Goal: Ask a question: Seek information or help from site administrators or community

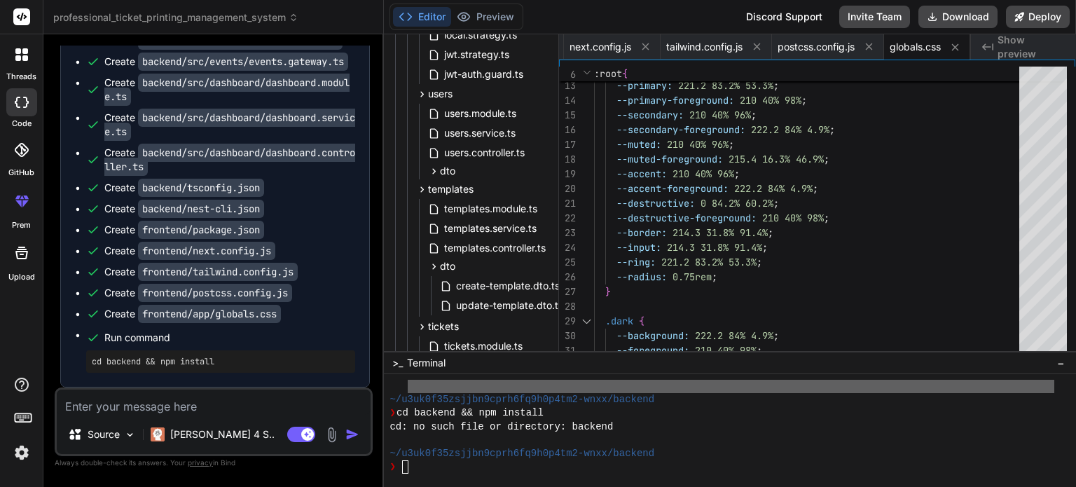
scroll to position [6212, 0]
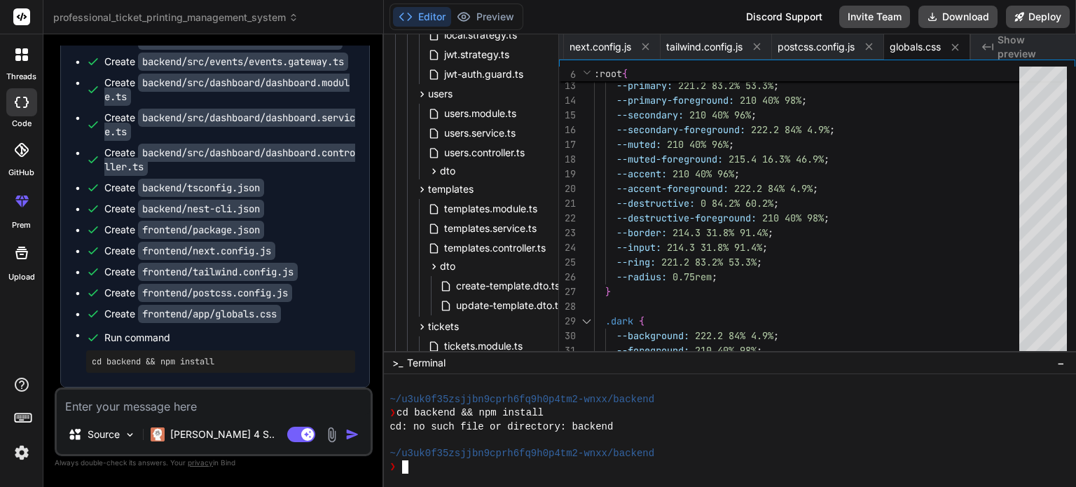
click at [537, 475] on div at bounding box center [730, 430] width 692 height 113
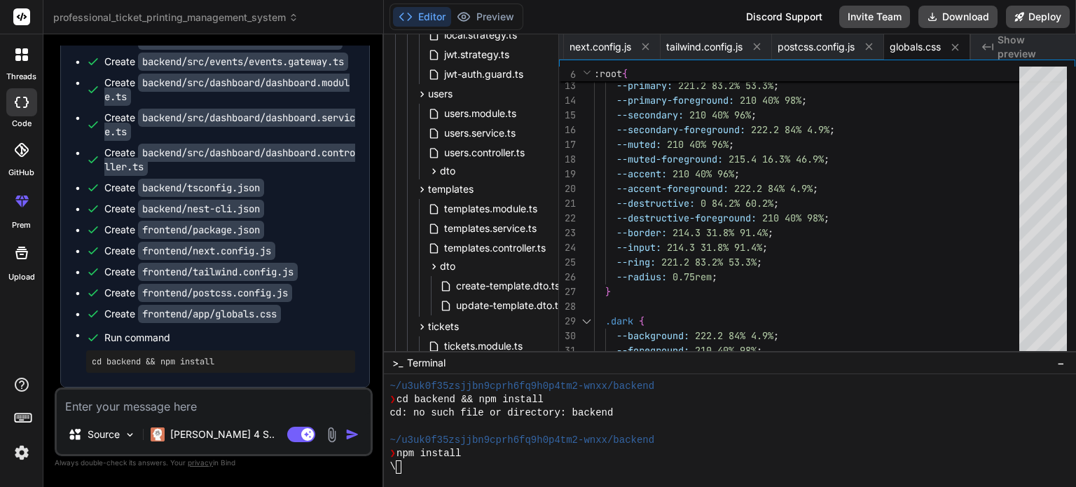
type textarea "x"
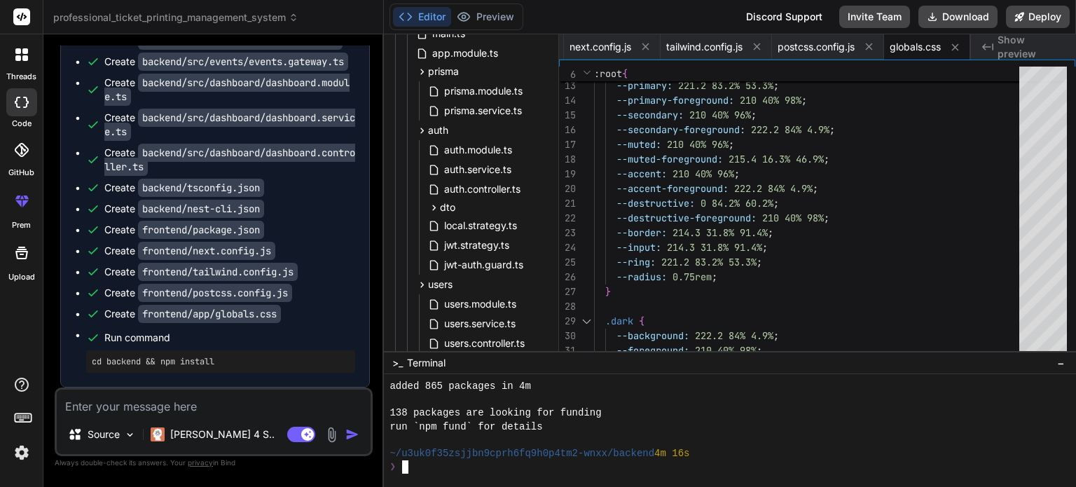
scroll to position [0, 0]
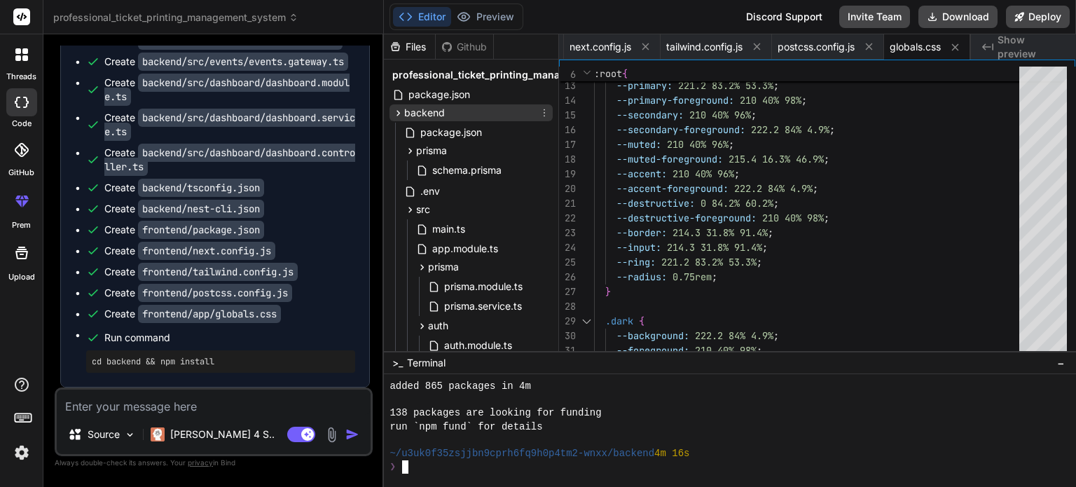
click at [396, 109] on icon at bounding box center [398, 113] width 12 height 12
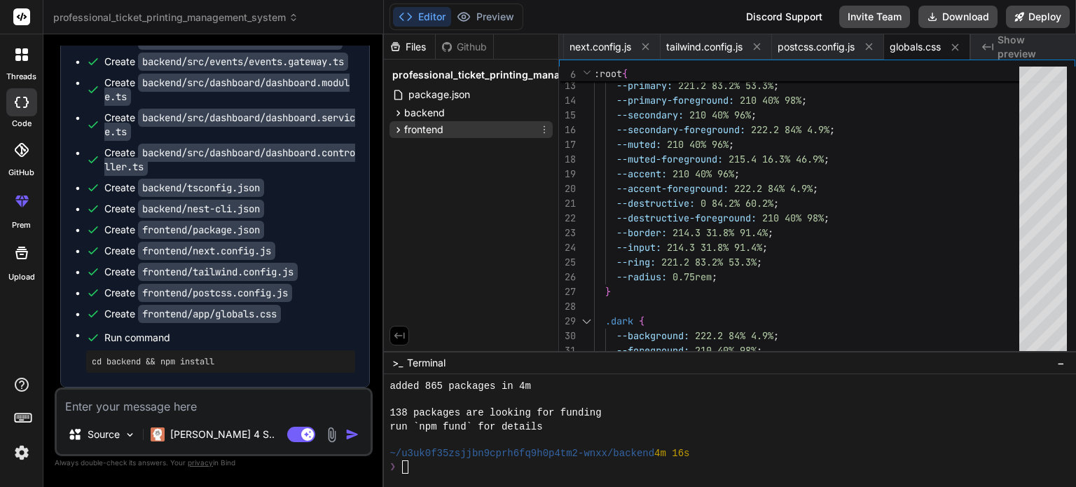
click at [399, 131] on icon at bounding box center [399, 130] width 4 height 6
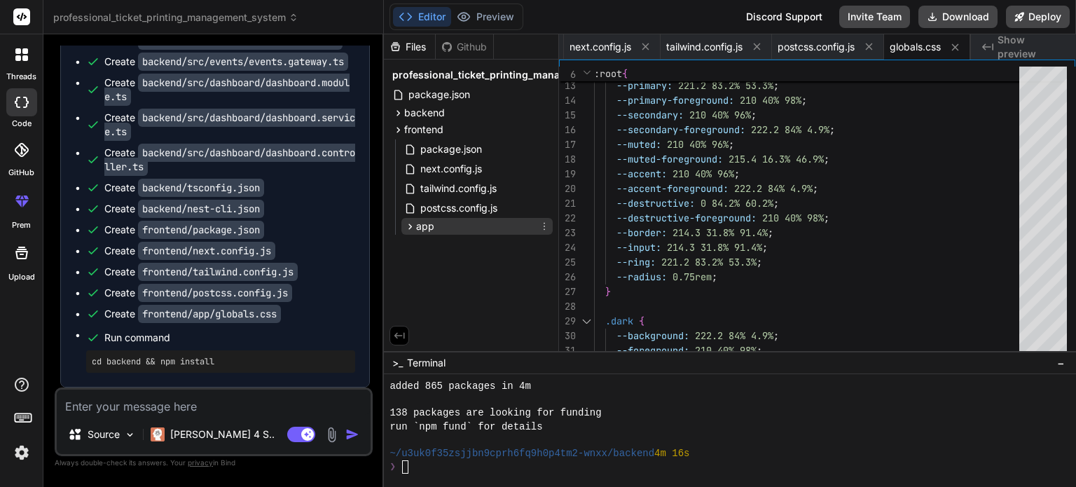
click at [410, 226] on icon at bounding box center [410, 227] width 12 height 12
click at [415, 228] on icon at bounding box center [410, 227] width 12 height 12
click at [196, 406] on textarea at bounding box center [214, 402] width 314 height 25
type textarea "b"
type textarea "x"
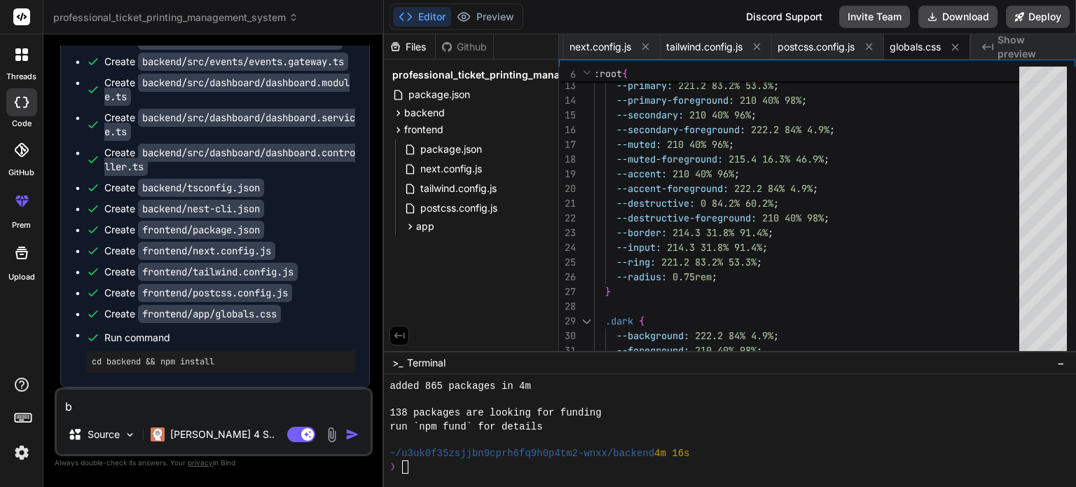
type textarea "ba"
type textarea "x"
type textarea "bac"
type textarea "x"
type textarea "back"
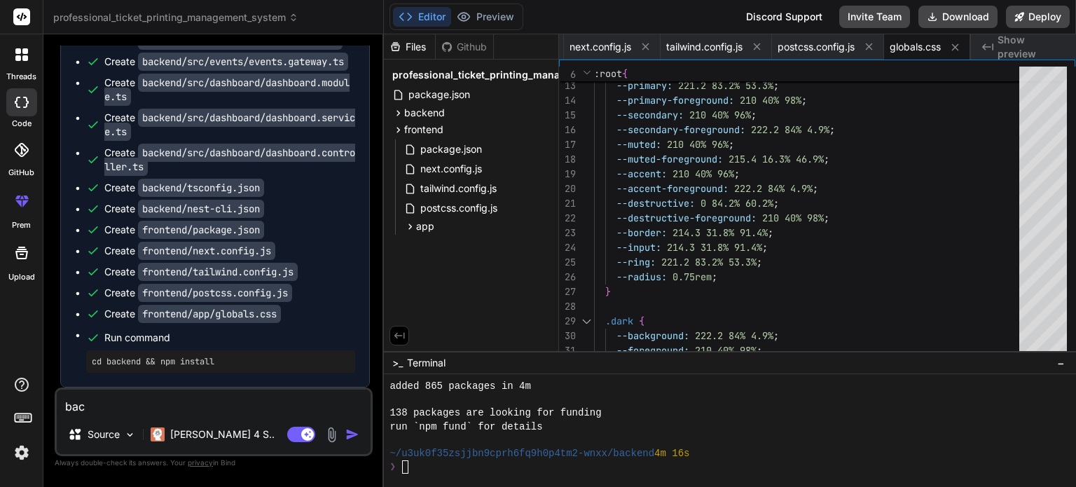
type textarea "x"
type textarea "[PERSON_NAME]"
type textarea "x"
type textarea "[PERSON_NAME]"
type textarea "x"
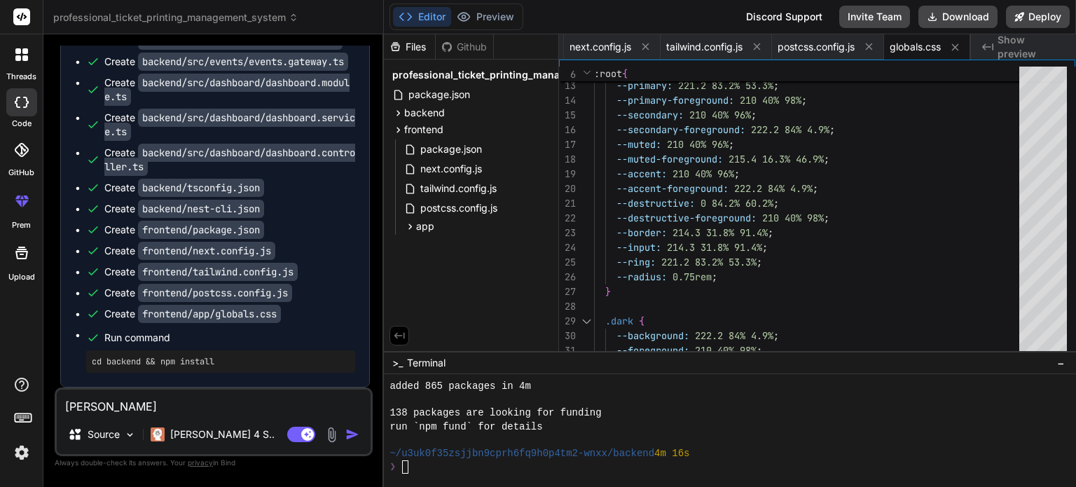
type textarea "backend"
type textarea "x"
type textarea "backend"
type textarea "x"
type textarea "backend n"
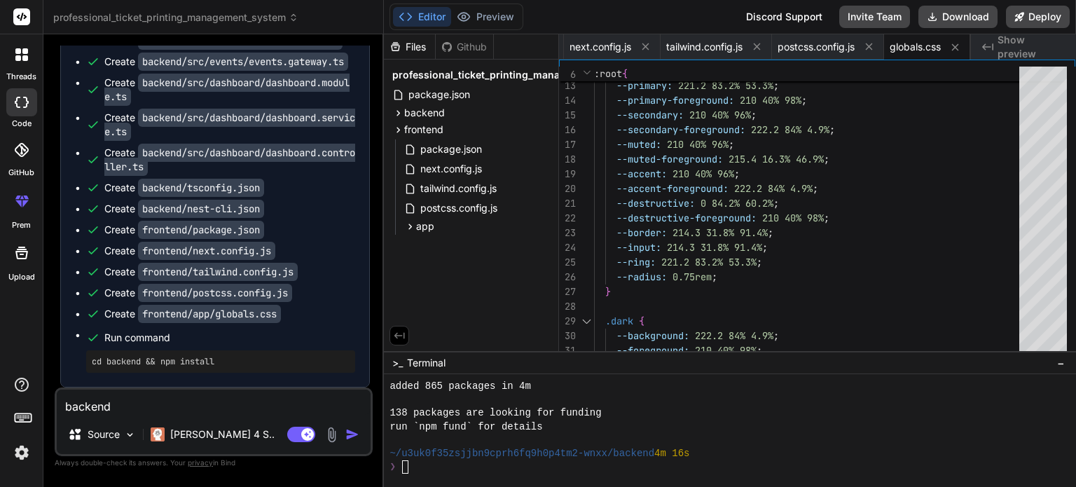
type textarea "x"
type textarea "backend np"
type textarea "x"
type textarea "backend npm"
type textarea "x"
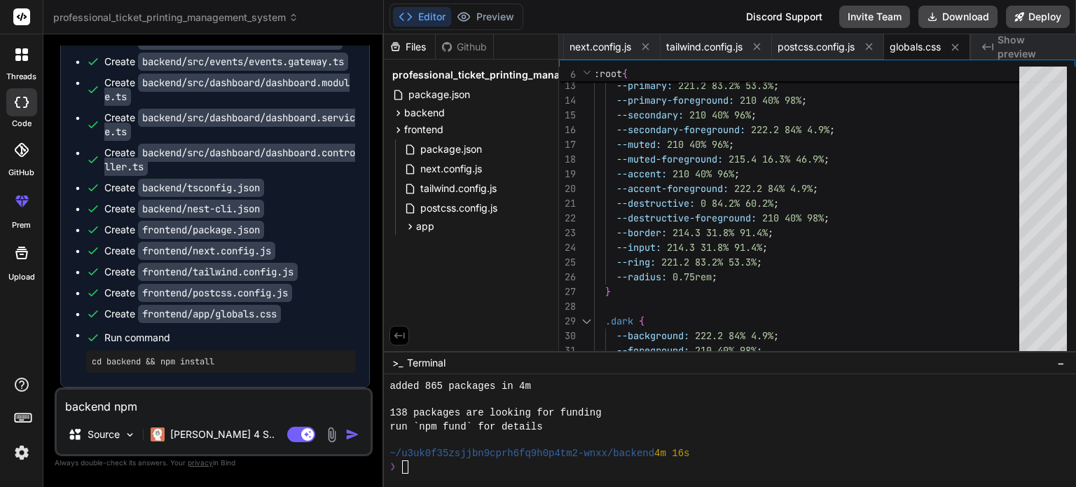
type textarea "backend npm"
type textarea "x"
type textarea "backend npm i"
type textarea "x"
type textarea "backend npm in"
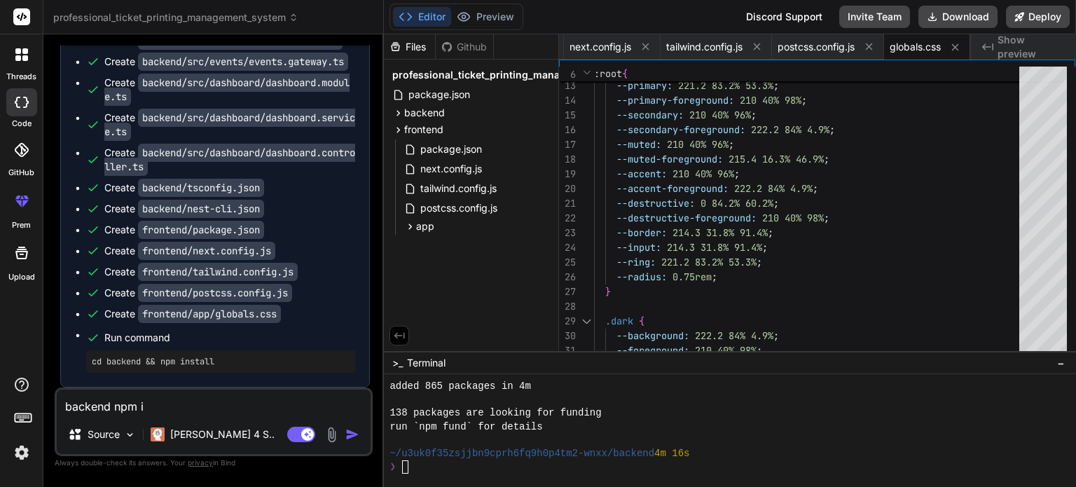
type textarea "x"
type textarea "backend npm ins"
type textarea "x"
type textarea "backend npm inst"
type textarea "x"
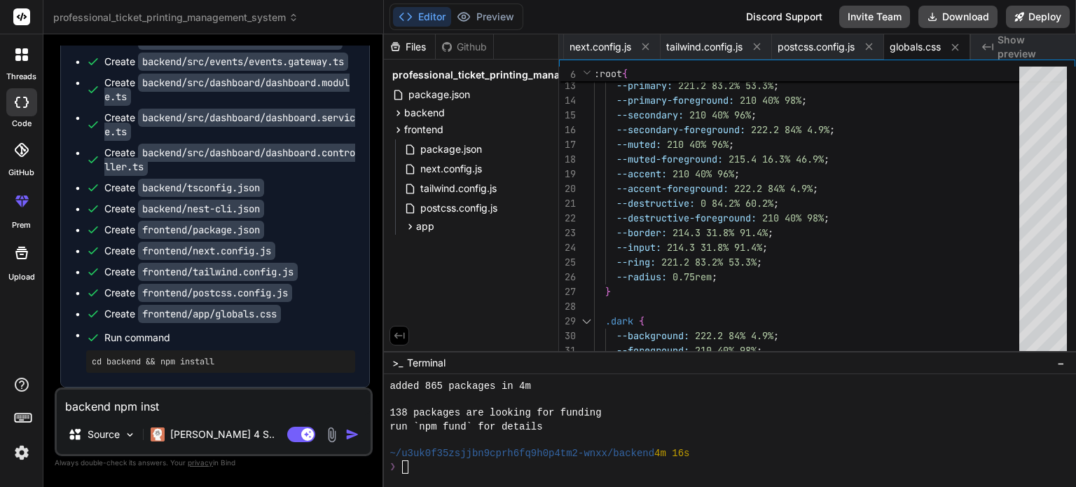
type textarea "backend npm insta"
type textarea "x"
type textarea "backend npm instal"
type textarea "x"
type textarea "backend npm install"
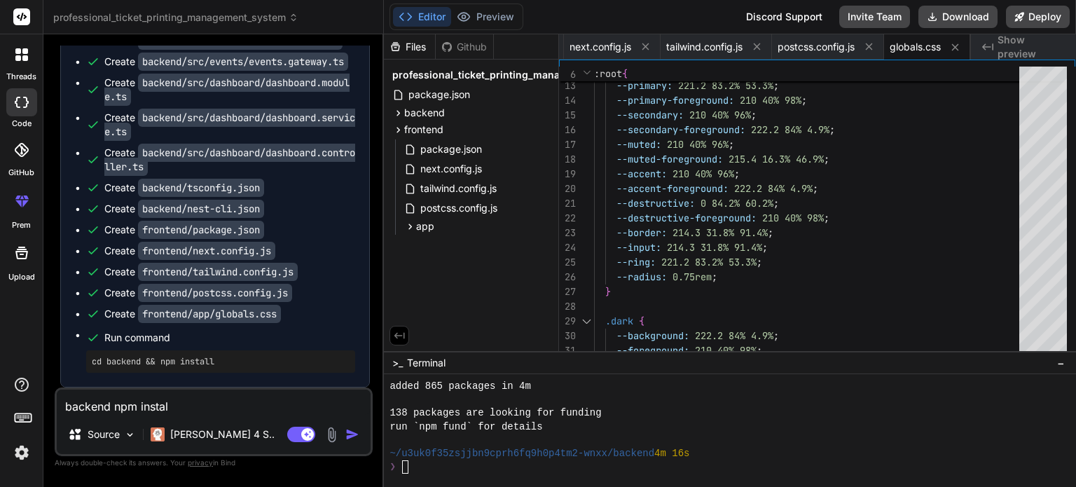
type textarea "x"
type textarea "backend npm installe"
type textarea "x"
type textarea "backend npm installed"
type textarea "x"
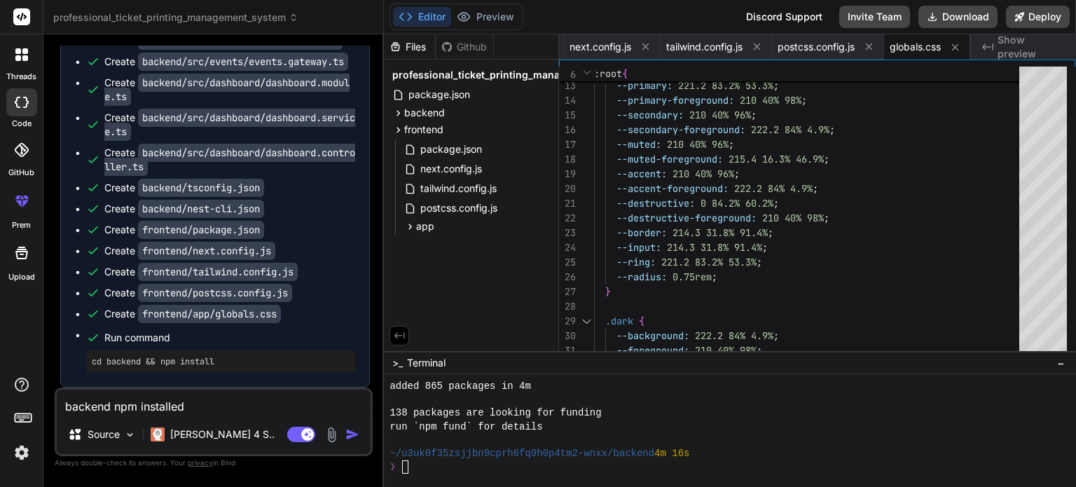
type textarea "backend npm installed"
type textarea "x"
type textarea "backend npm installed s"
type textarea "x"
type textarea "backend npm installed su"
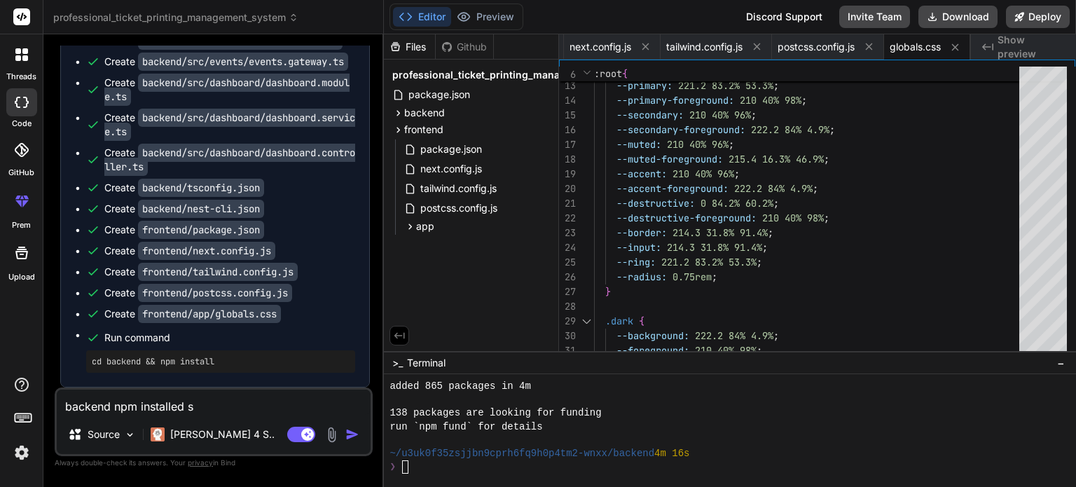
type textarea "x"
type textarea "backend npm installed suc"
type textarea "x"
type textarea "backend npm installed succ"
type textarea "x"
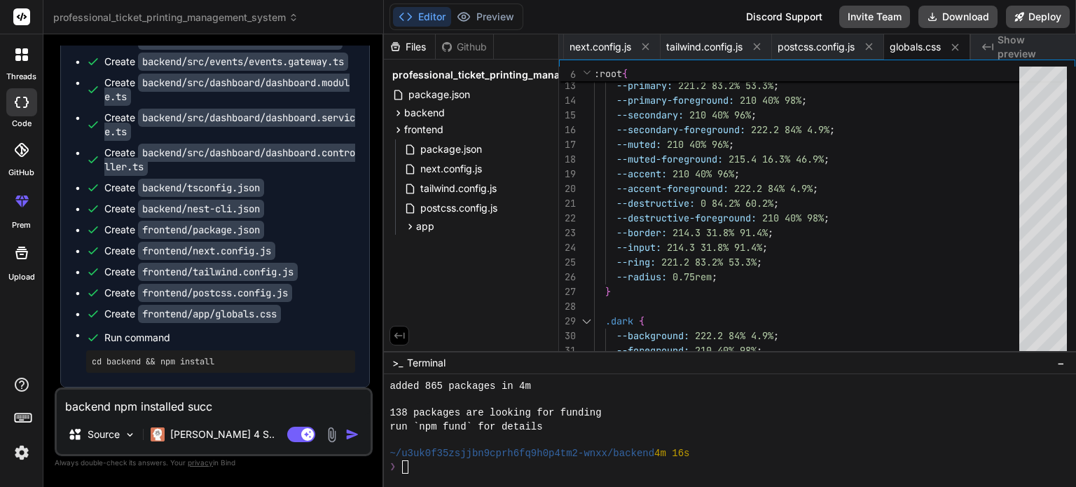
type textarea "backend npm installed succe"
type textarea "x"
type textarea "backend npm installed succes"
type textarea "x"
type textarea "backend npm installed success"
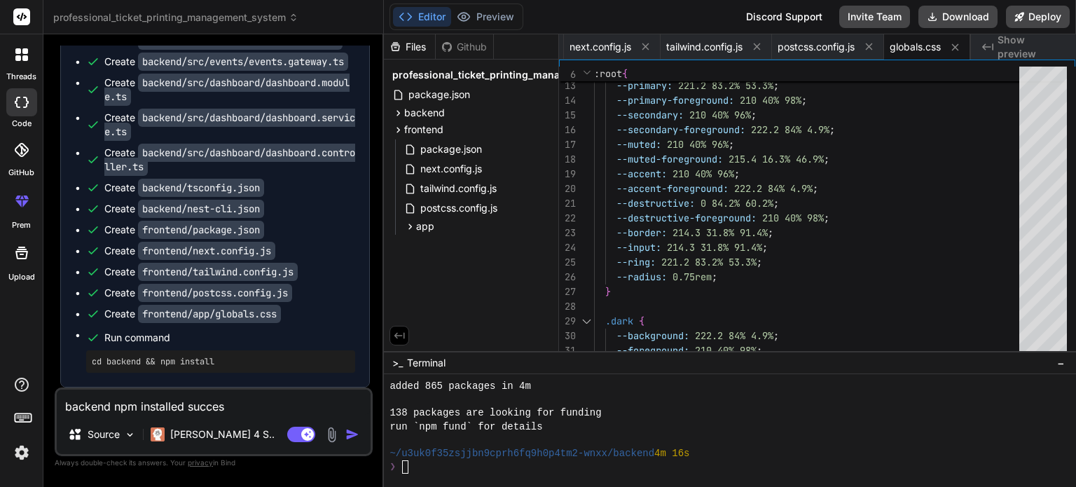
type textarea "x"
type textarea "backend npm installed successf"
type textarea "x"
type textarea "backend npm installed successfu"
type textarea "x"
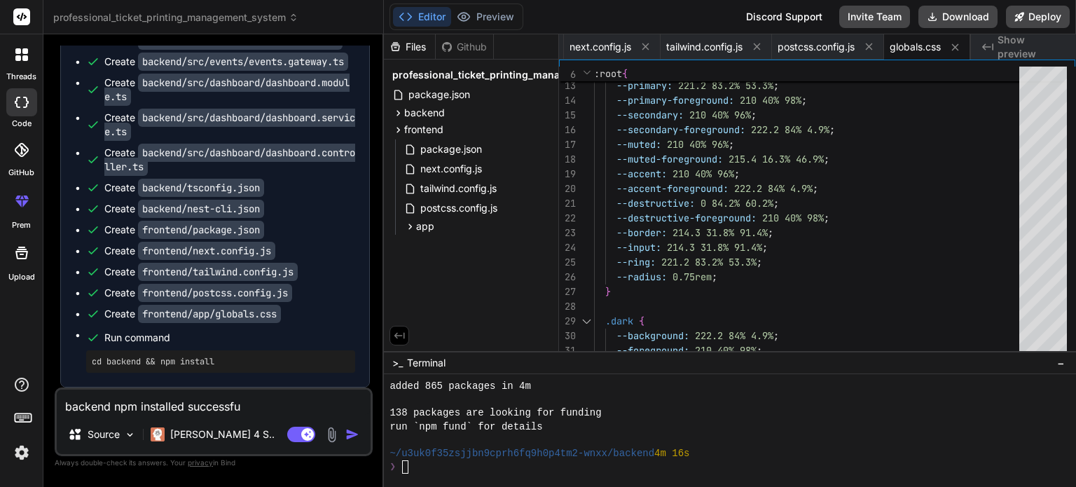
type textarea "backend npm installed successful"
type textarea "x"
type textarea "backend npm installed successfull"
type textarea "x"
type textarea "backend npm installed successfully"
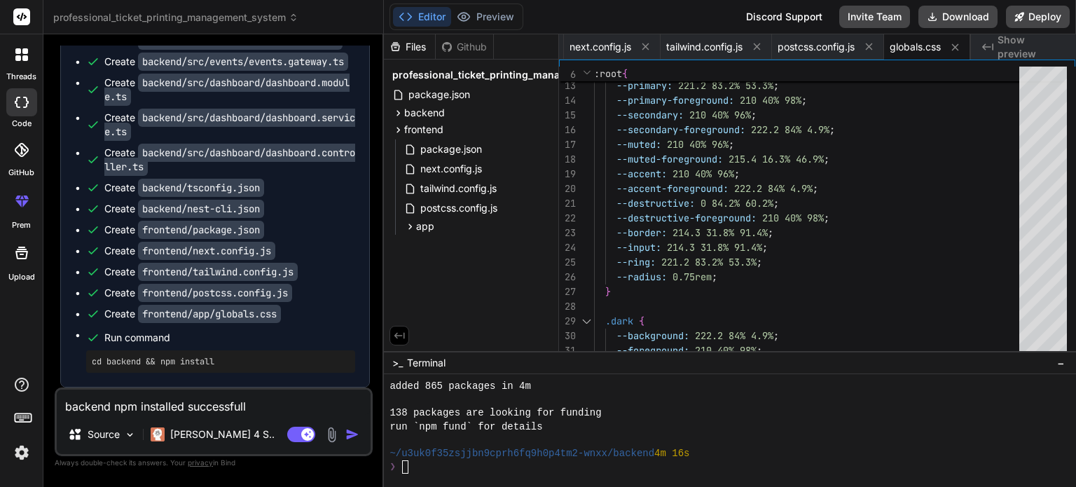
type textarea "x"
type textarea "backend npm installed successfully"
type textarea "x"
type textarea "backend npm installed successfully b"
type textarea "x"
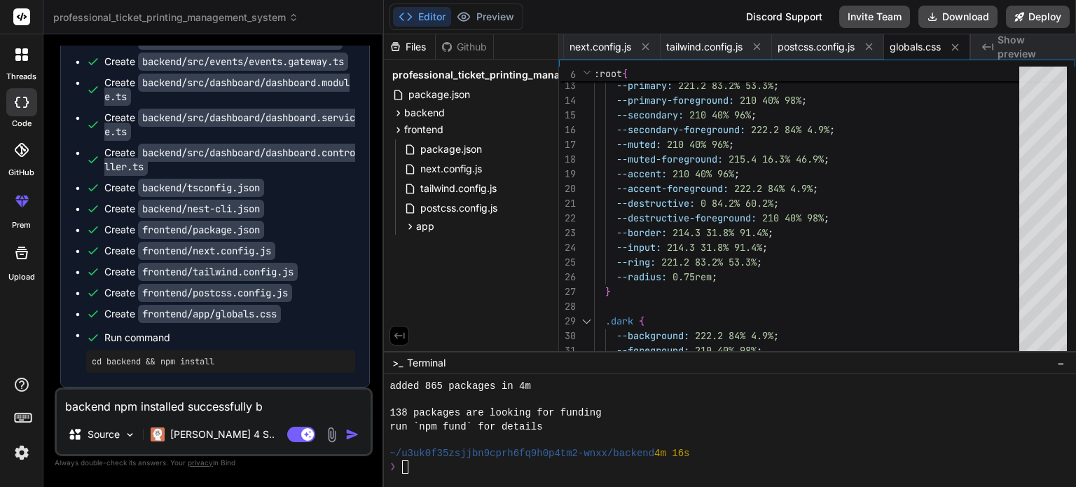
type textarea "backend npm installed successfully bu"
type textarea "x"
type textarea "backend npm installed successfully but"
type textarea "x"
type textarea "backend npm installed successfully but"
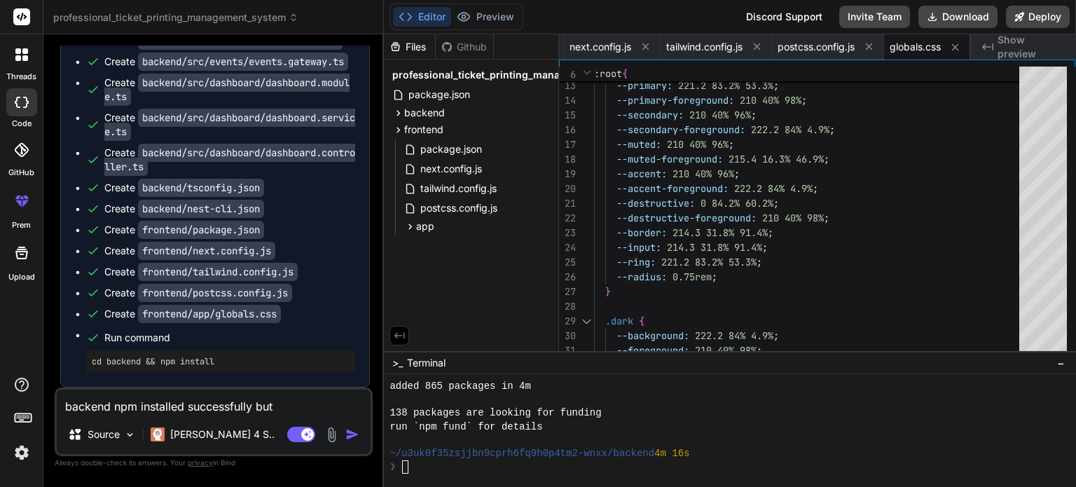
type textarea "x"
type textarea "backend npm installed successfully but f"
type textarea "x"
type textarea "backend npm installed successfully but fr"
type textarea "x"
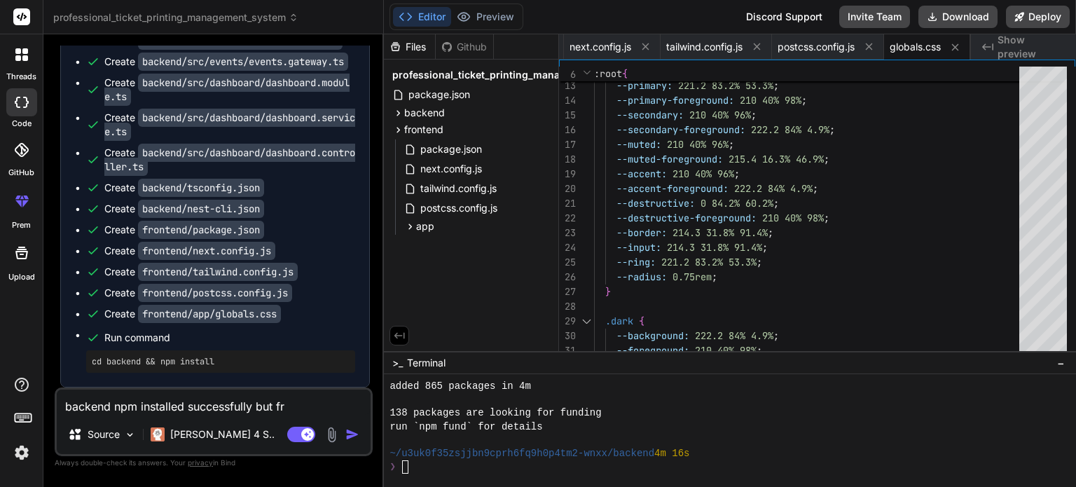
type textarea "backend npm installed successfully but fro"
type textarea "x"
type textarea "backend npm installed successfully but fron"
type textarea "x"
type textarea "backend npm installed successfully but front"
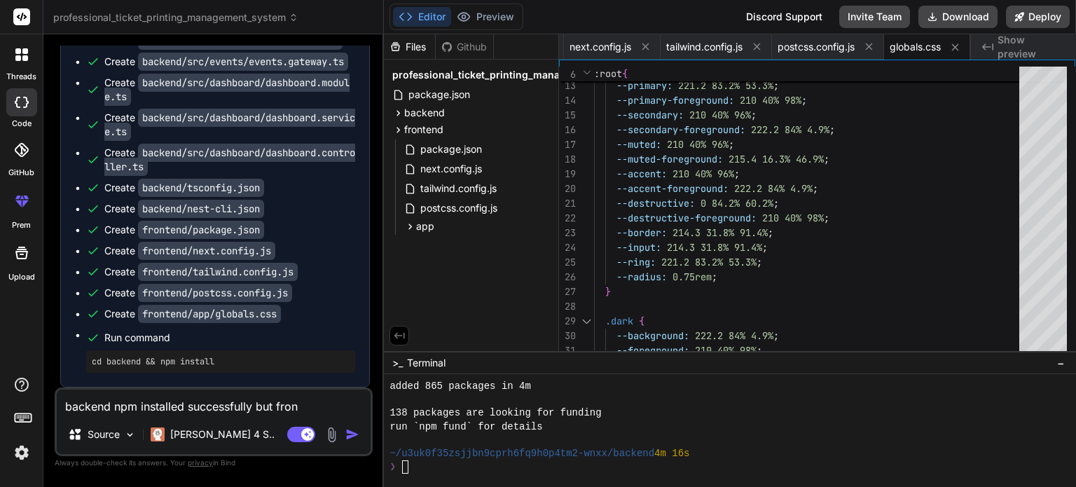
type textarea "x"
type textarea "backend npm installed successfully but fronte"
type textarea "x"
type textarea "backend npm installed successfully but fronten"
type textarea "x"
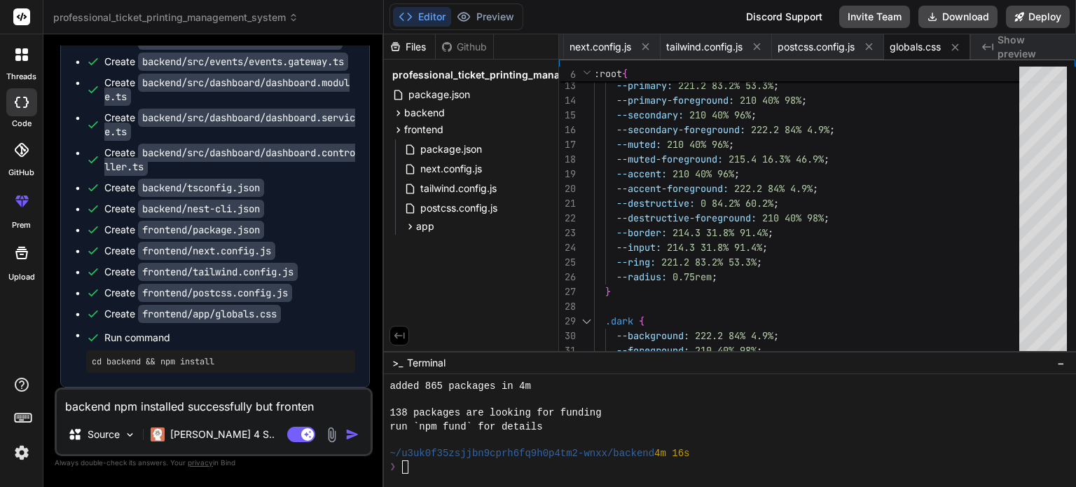
type textarea "backend npm installed successfully but frontend"
type textarea "x"
type textarea "backend npm installed successfully but frontend"
type textarea "x"
type textarea "backend npm installed successfully but frontend U"
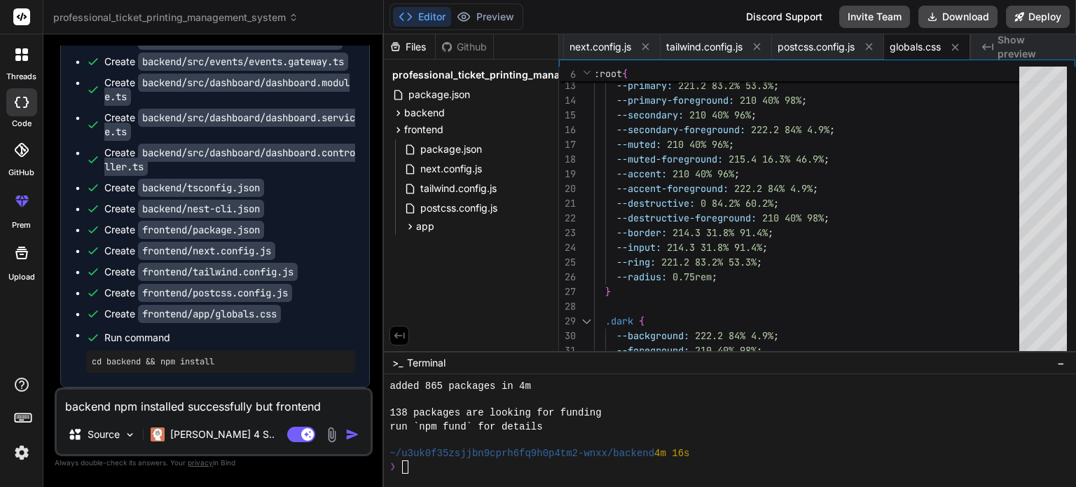
type textarea "x"
type textarea "backend npm installed successfully but frontend UX"
type textarea "x"
type textarea "backend npm installed successfully but frontend UX/"
type textarea "x"
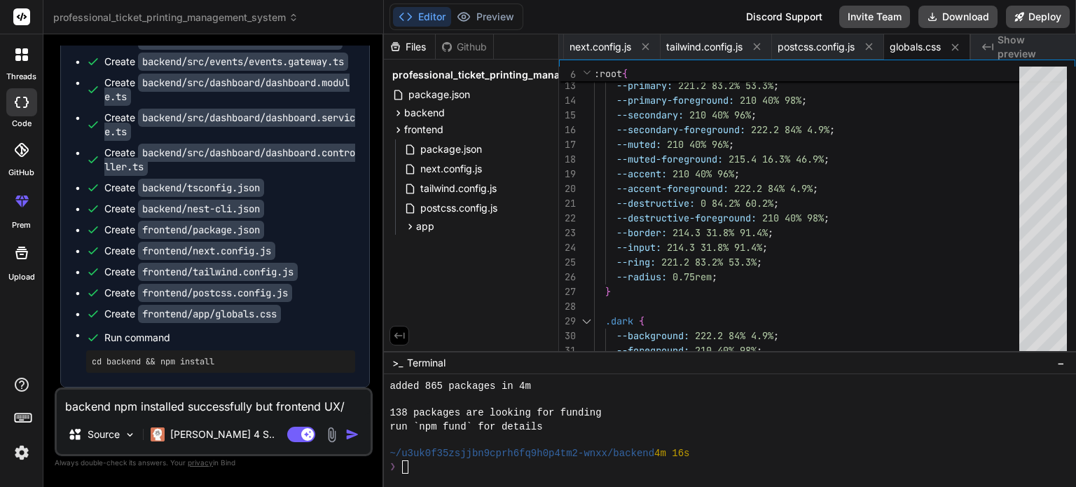
type textarea "backend npm installed successfully but frontend UX/U"
type textarea "x"
type textarea "backend npm installed successfully but frontend UX/UI"
type textarea "x"
type textarea "backend npm installed successfully but frontend UX/UI"
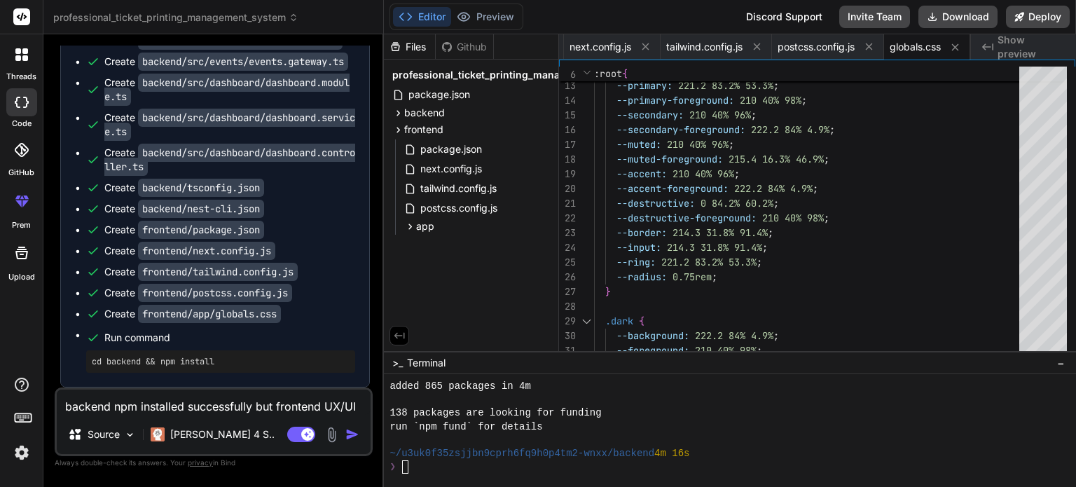
type textarea "x"
type textarea "backend npm installed successfully but frontend UX/UI c"
type textarea "x"
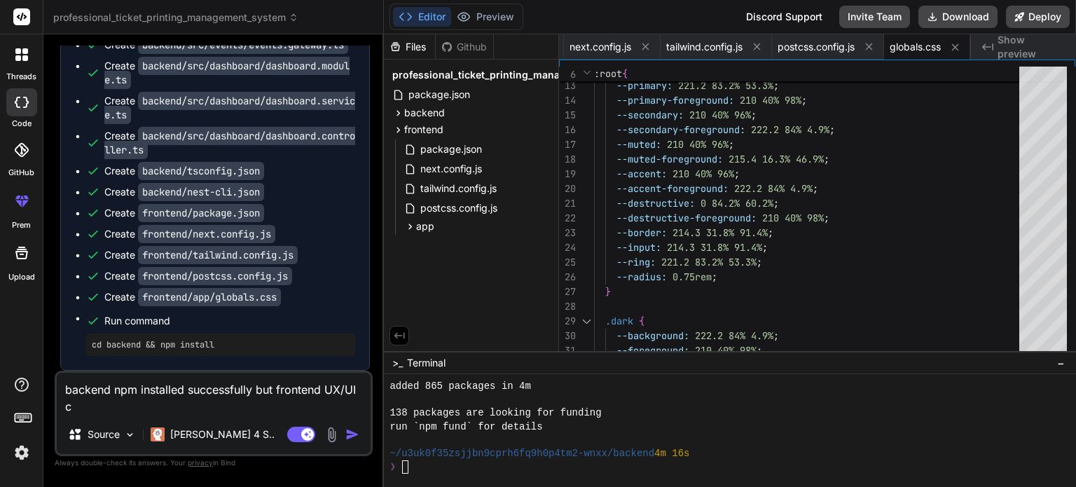
type textarea "backend npm installed successfully but frontend UX/UI co"
type textarea "x"
type textarea "backend npm installed successfully but frontend UX/UI com"
type textarea "x"
type textarea "backend npm installed successfully but frontend UX/UI comp"
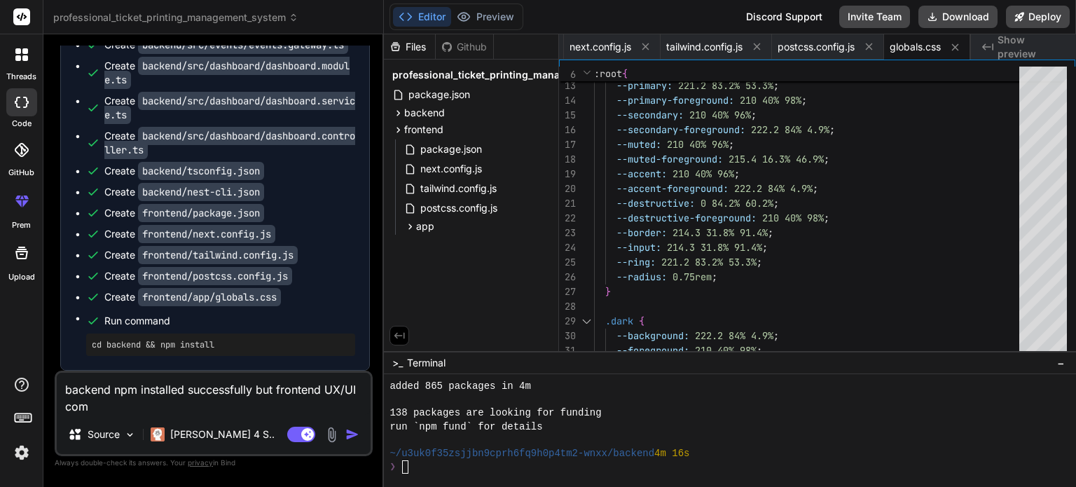
type textarea "x"
type textarea "backend npm installed successfully but frontend UX/UI compl"
type textarea "x"
type textarea "backend npm installed successfully but frontend UX/UI comple"
type textarea "x"
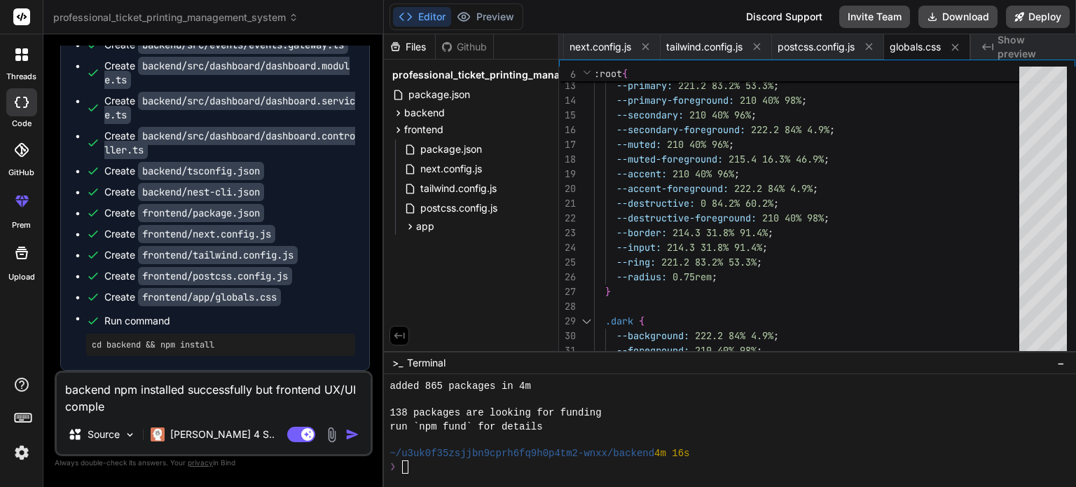
type textarea "backend npm installed successfully but frontend UX/UI complet"
type textarea "x"
type textarea "backend npm installed successfully but frontend UX/UI completl"
type textarea "x"
type textarea "backend npm installed successfully but frontend UX/UI completly"
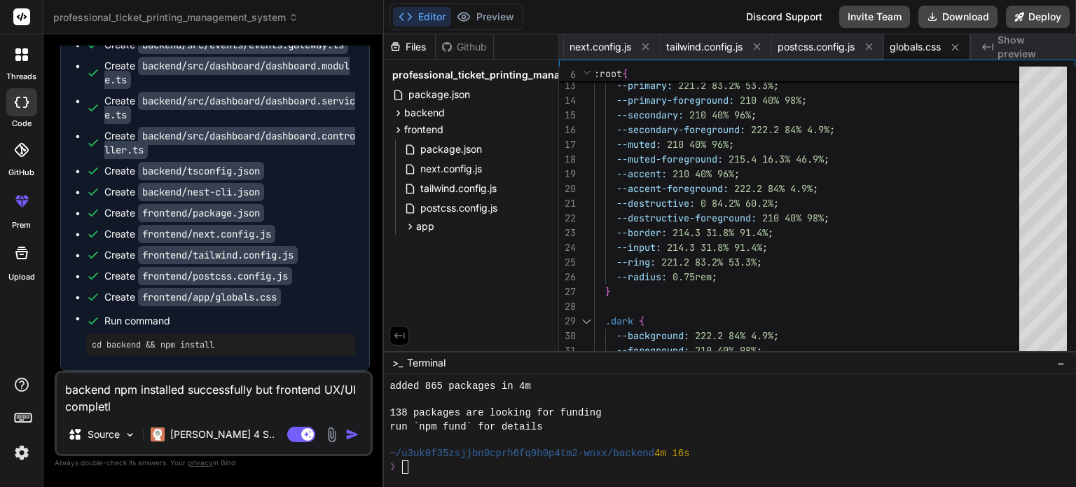
type textarea "x"
type textarea "backend npm installed successfully but frontend UX/UI completly"
type textarea "x"
type textarea "backend npm installed successfully but frontend UX/UI completly m"
type textarea "x"
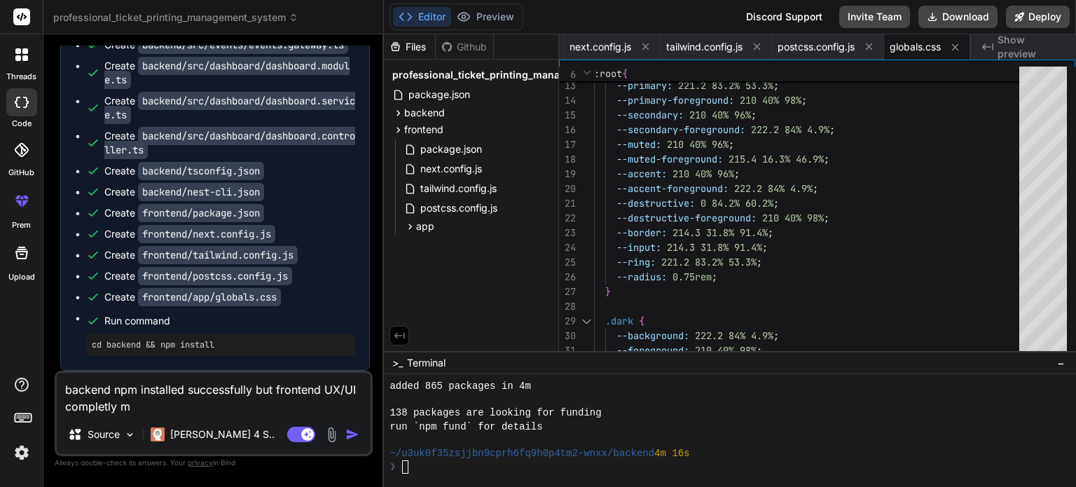
type textarea "backend npm installed successfully but frontend UX/UI completly mi"
type textarea "x"
type textarea "backend npm installed successfully but frontend UX/UI completly mis"
type textarea "x"
type textarea "backend npm installed successfully but frontend UX/UI completly miss"
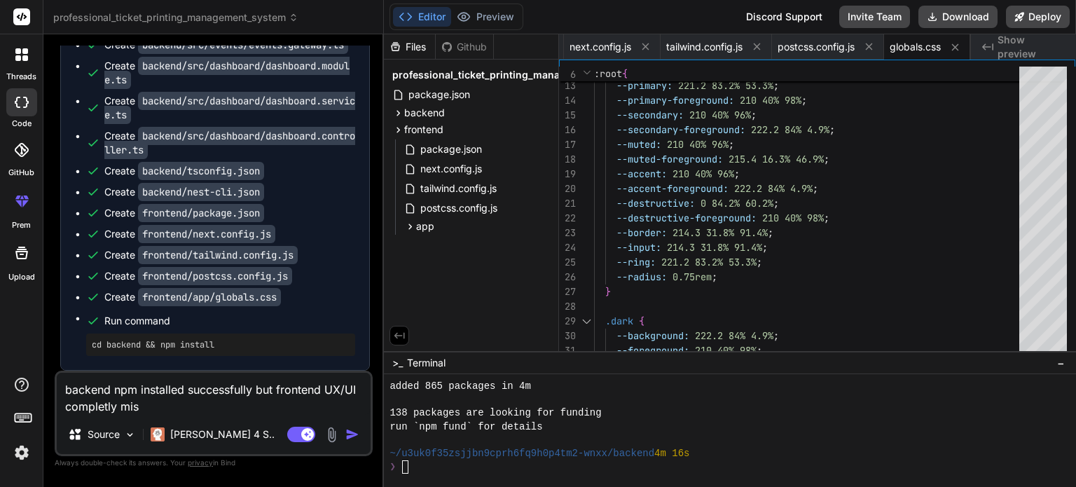
type textarea "x"
type textarea "backend npm installed successfully but frontend UX/UI completly miss"
type textarea "x"
type textarea "backend npm installed successfully but frontend UX/UI completly miss p"
type textarea "x"
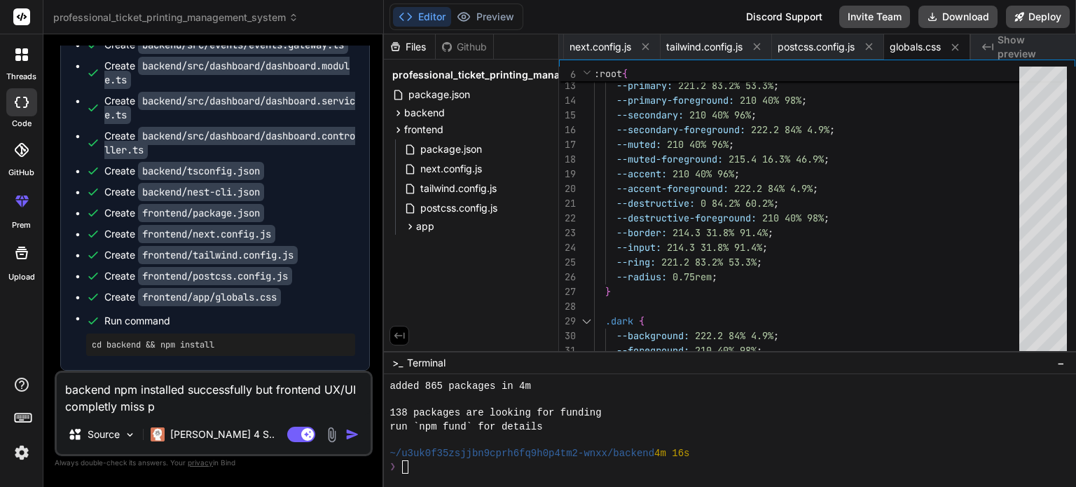
type textarea "backend npm installed successfully but frontend UX/UI completly miss pl"
type textarea "x"
type textarea "backend npm installed successfully but frontend UX/UI completly miss ple"
type textarea "x"
type textarea "backend npm installed successfully but frontend UX/UI completly miss plea"
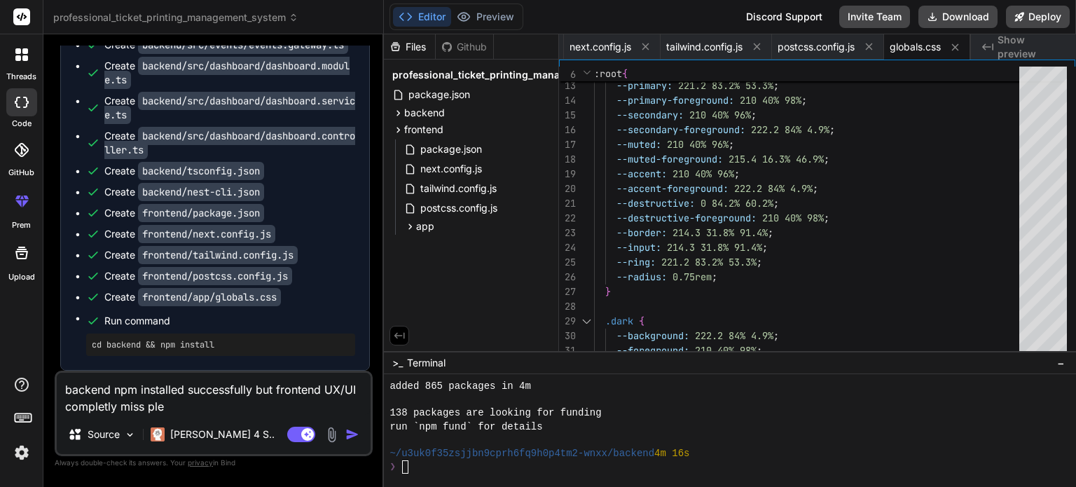
type textarea "x"
type textarea "backend npm installed successfully but frontend UX/UI completly miss pleas"
type textarea "x"
type textarea "backend npm installed successfully but frontend UX/UI completly miss please"
type textarea "x"
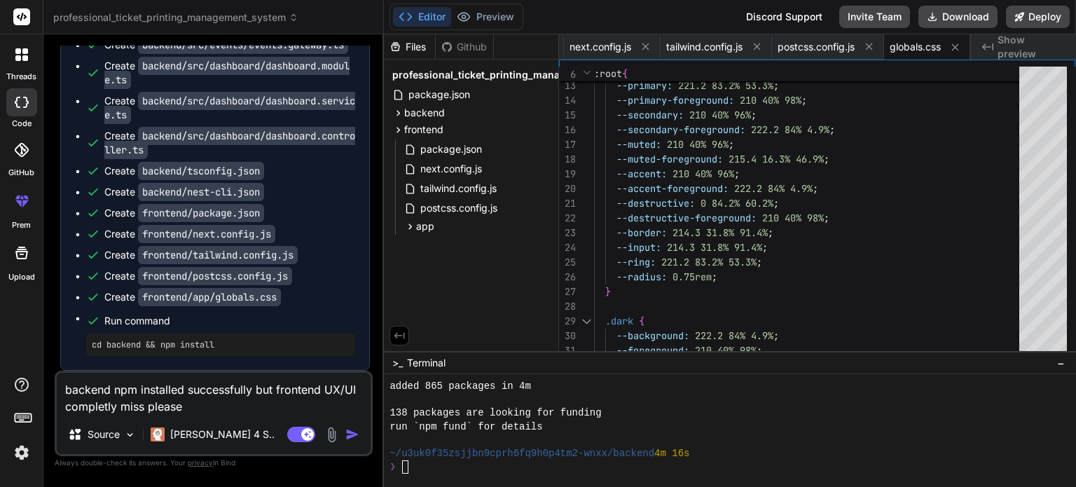
type textarea "backend npm installed successfully but frontend UX/UI completly miss please"
type textarea "x"
type textarea "backend npm installed successfully but frontend UX/UI completly miss please i"
type textarea "x"
type textarea "backend npm installed successfully but frontend UX/UI completly miss please im"
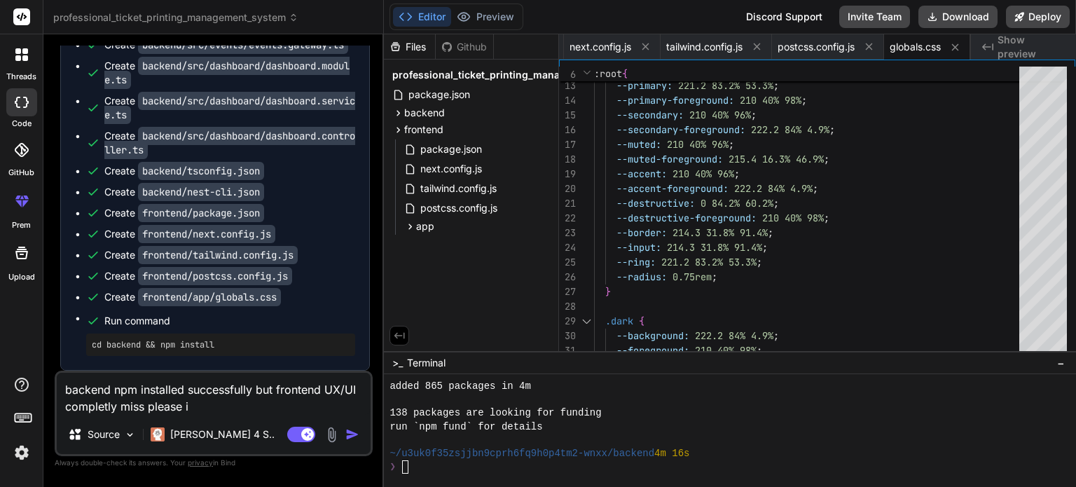
type textarea "x"
type textarea "backend npm installed successfully but frontend UX/UI completly miss please imp"
type textarea "x"
type textarea "backend npm installed successfully but frontend UX/UI completly miss please impl"
type textarea "x"
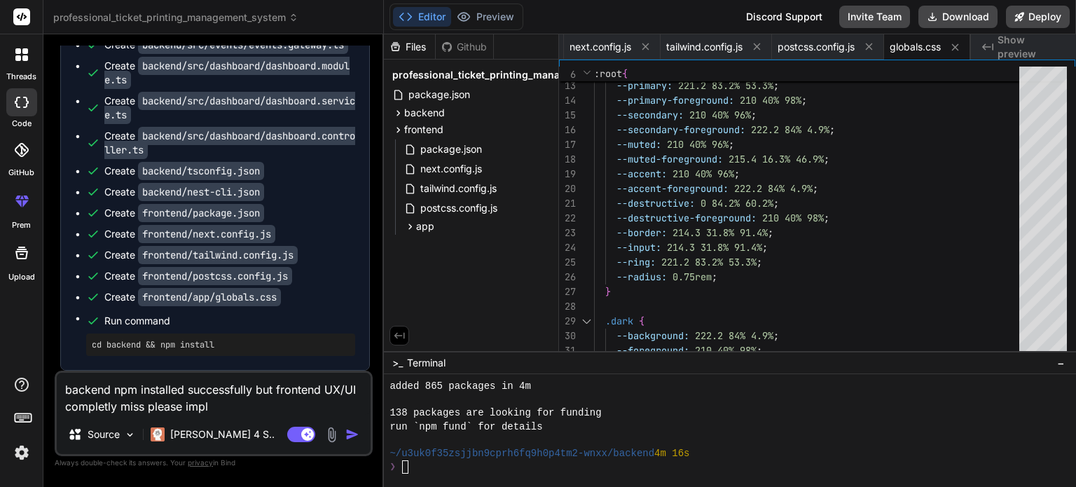
type textarea "backend npm installed successfully but frontend UX/UI completly miss please imp…"
type textarea "x"
type textarea "backend npm installed successfully but frontend UX/UI completly miss please imp…"
type textarea "x"
type textarea "backend npm installed successfully but frontend UX/UI completly miss please imp…"
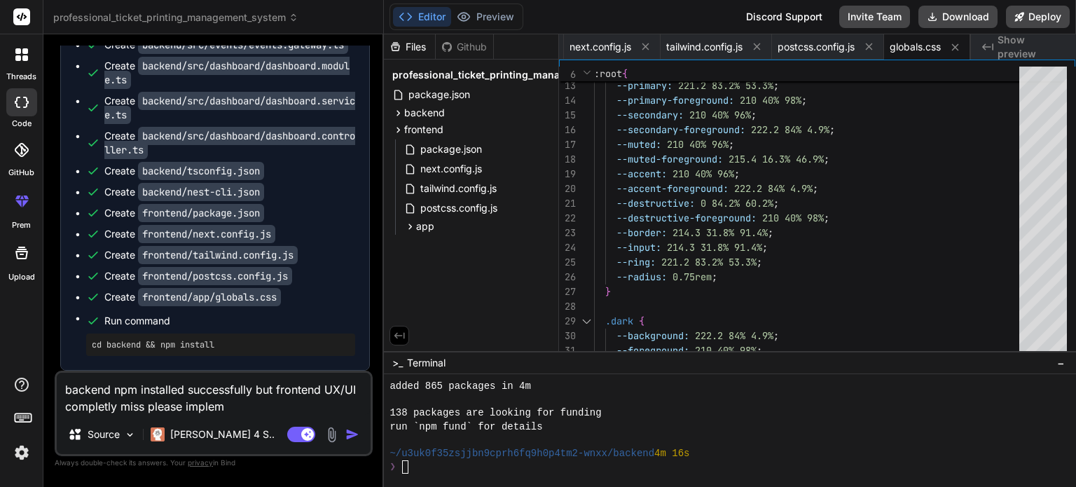
type textarea "x"
type textarea "backend npm installed successfully but frontend UX/UI completly miss please imp…"
type textarea "x"
type textarea "backend npm installed successfully but frontend UX/UI completly miss please imp…"
type textarea "x"
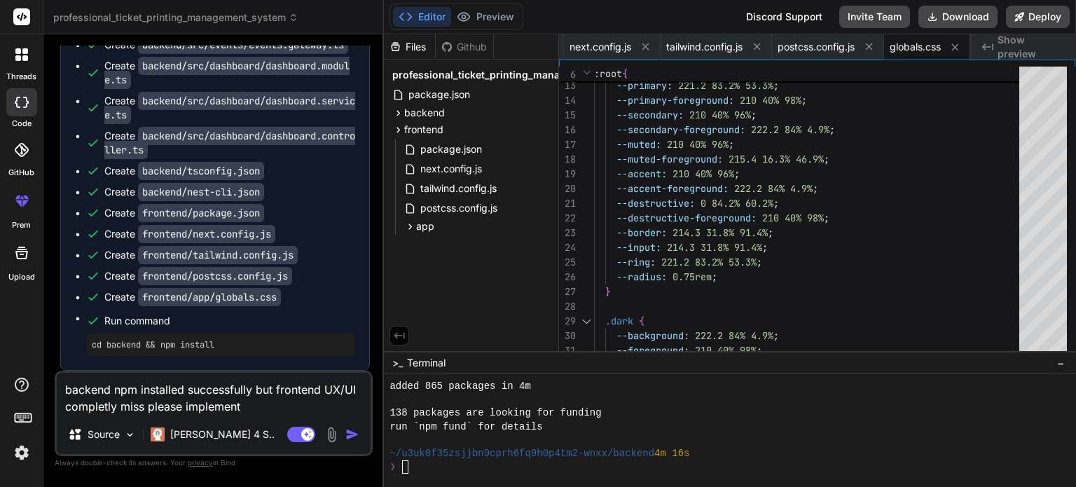
type textarea "backend npm installed successfully but frontend UX/UI completly miss please imp…"
type textarea "x"
type textarea "backend npm installed successfully but frontend UX/UI completly miss please imp…"
type textarea "x"
type textarea "backend npm installed successfully but frontend UX/UI completly miss please imp…"
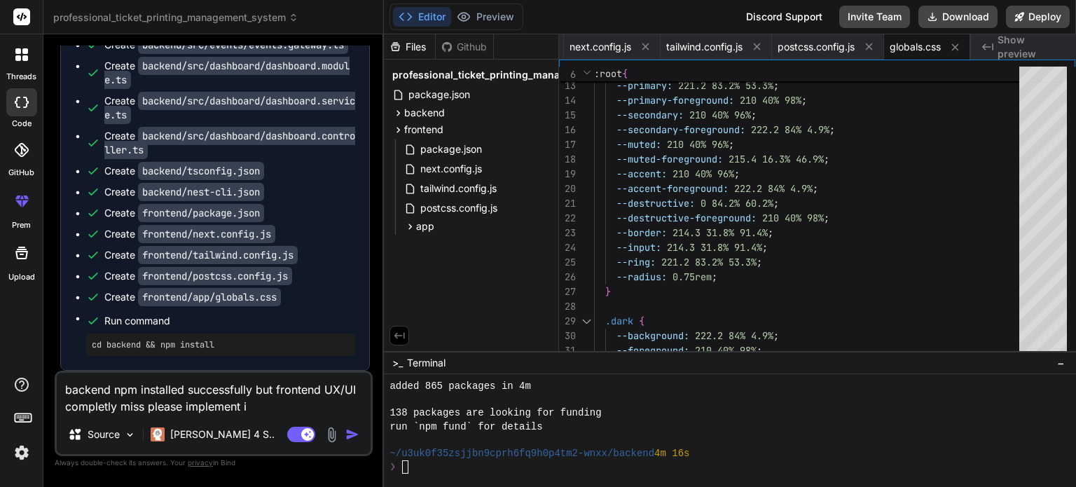
type textarea "x"
type textarea "backend npm installed successfully but frontend UX/UI completly miss please imp…"
type textarea "x"
type textarea "backend npm installed successfully but frontend UX/UI completly miss please imp…"
type textarea "x"
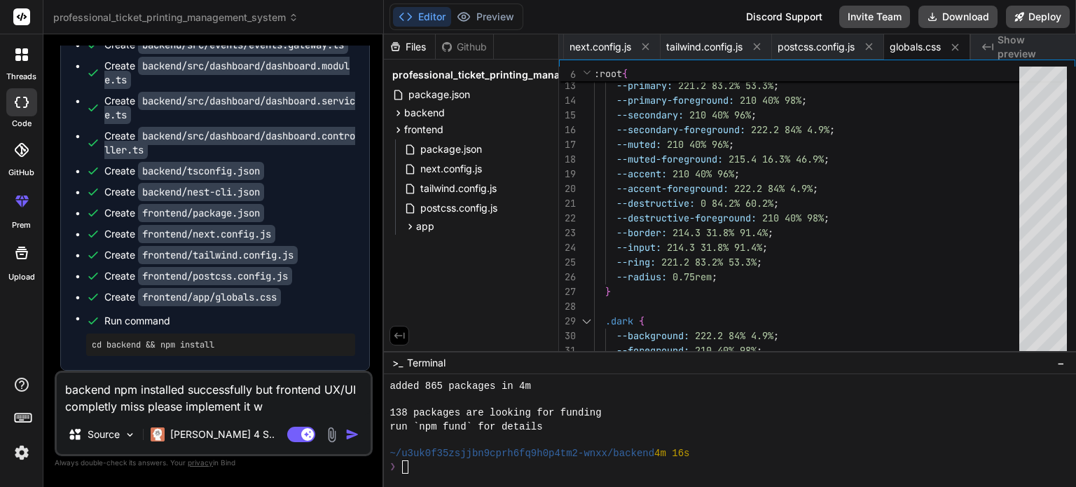
type textarea "backend npm installed successfully but frontend UX/UI completly miss please imp…"
type textarea "x"
type textarea "backend npm installed successfully but frontend UX/UI completly miss please imp…"
type textarea "x"
type textarea "backend npm installed successfully but frontend UX/UI completly miss please imp…"
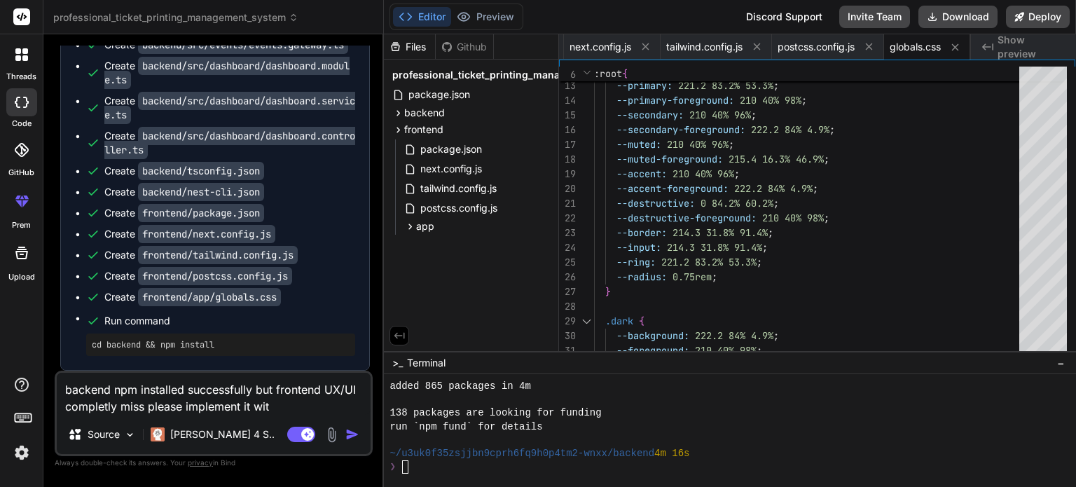
type textarea "x"
type textarea "backend npm installed successfully but frontend UX/UI completly miss please imp…"
type textarea "x"
type textarea "backend npm installed successfully but frontend UX/UI completly miss please imp…"
type textarea "x"
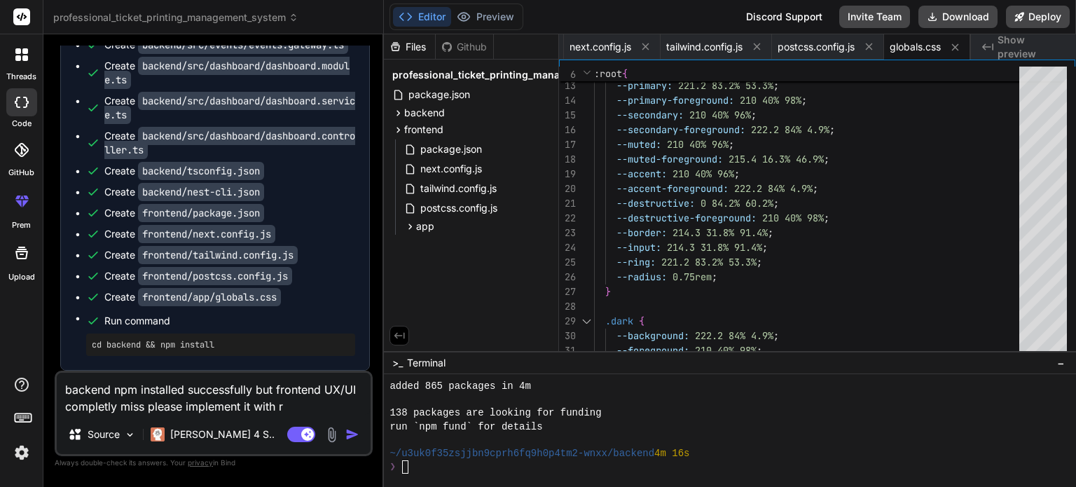
type textarea "backend npm installed successfully but frontend UX/UI completly miss please imp…"
type textarea "x"
type textarea "backend npm installed successfully but frontend UX/UI completly miss please imp…"
type textarea "x"
type textarea "backend npm installed successfully but frontend UX/UI completly miss please imp…"
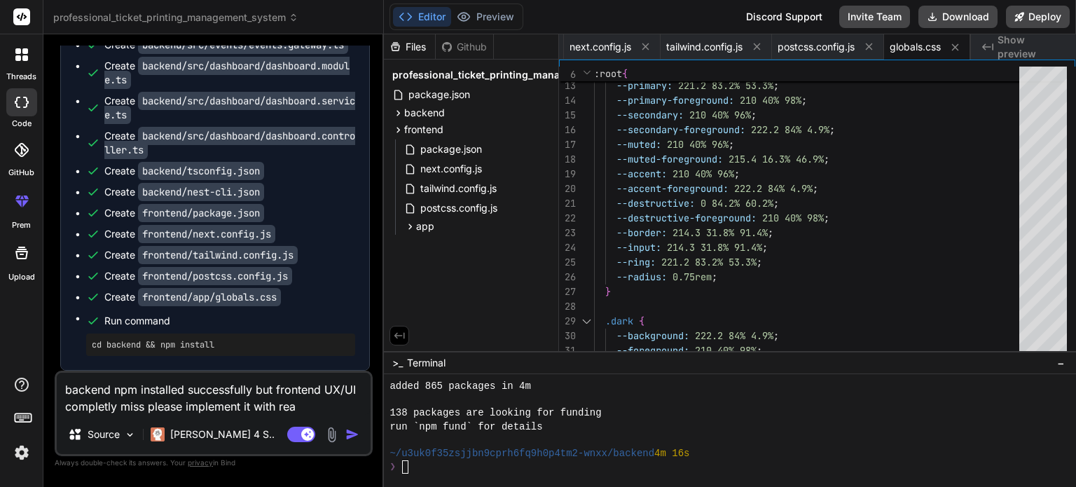
type textarea "x"
type textarea "backend npm installed successfully but frontend UX/UI completly miss please imp…"
type textarea "x"
type textarea "backend npm installed successfully but frontend UX/UI completly miss please imp…"
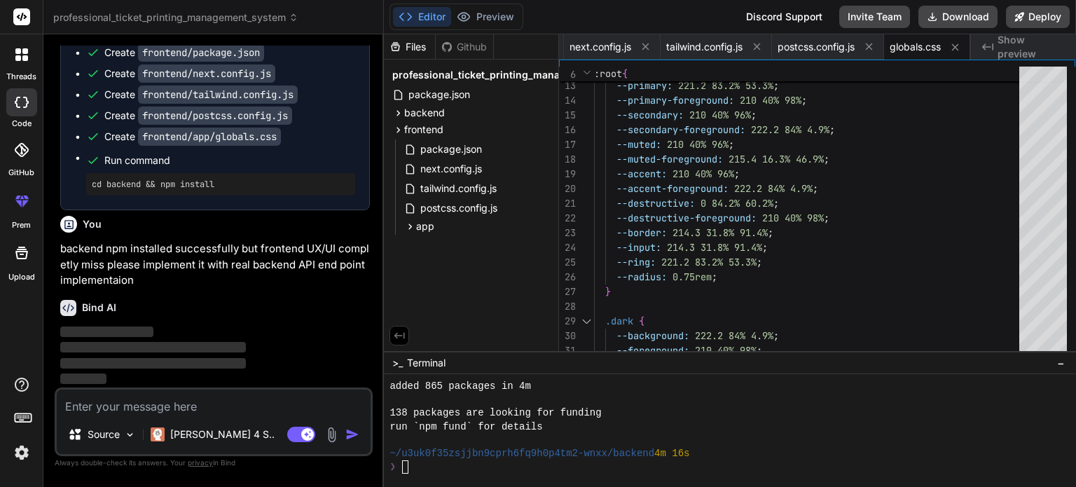
scroll to position [6390, 0]
